Goal: Information Seeking & Learning: Learn about a topic

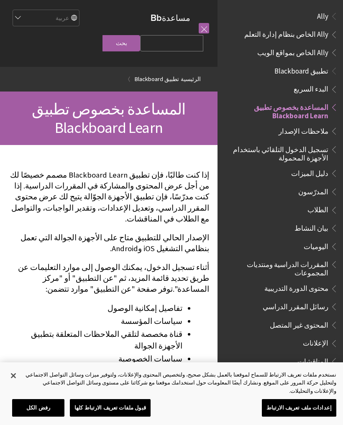
scroll to position [86, 0]
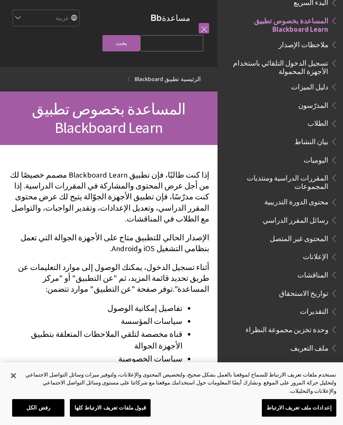
click at [318, 125] on span "الطلاب" at bounding box center [317, 122] width 21 height 11
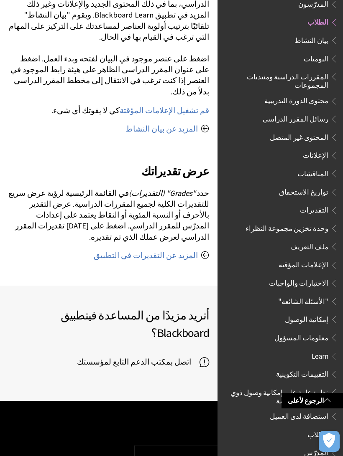
scroll to position [905, 0]
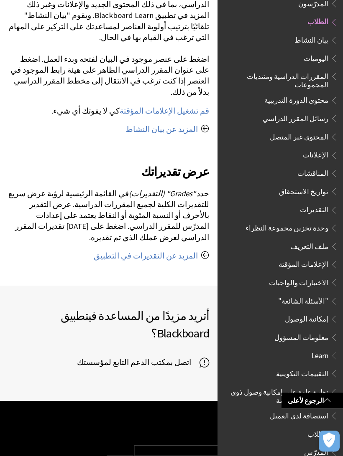
click at [330, 409] on link "الرجوع لأعلى" at bounding box center [311, 400] width 61 height 15
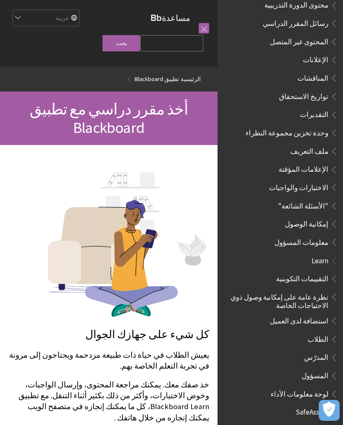
click at [178, 36] on input "Search Query" at bounding box center [171, 43] width 63 height 16
type input "كلمة"
click at [139, 44] on input "بحث" at bounding box center [121, 43] width 38 height 16
click at [140, 38] on input "بحث" at bounding box center [121, 43] width 38 height 16
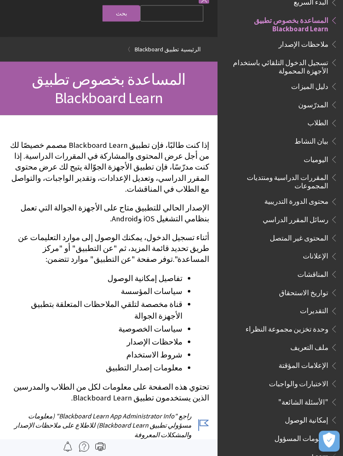
scroll to position [31, 0]
